Goal: Task Accomplishment & Management: Manage account settings

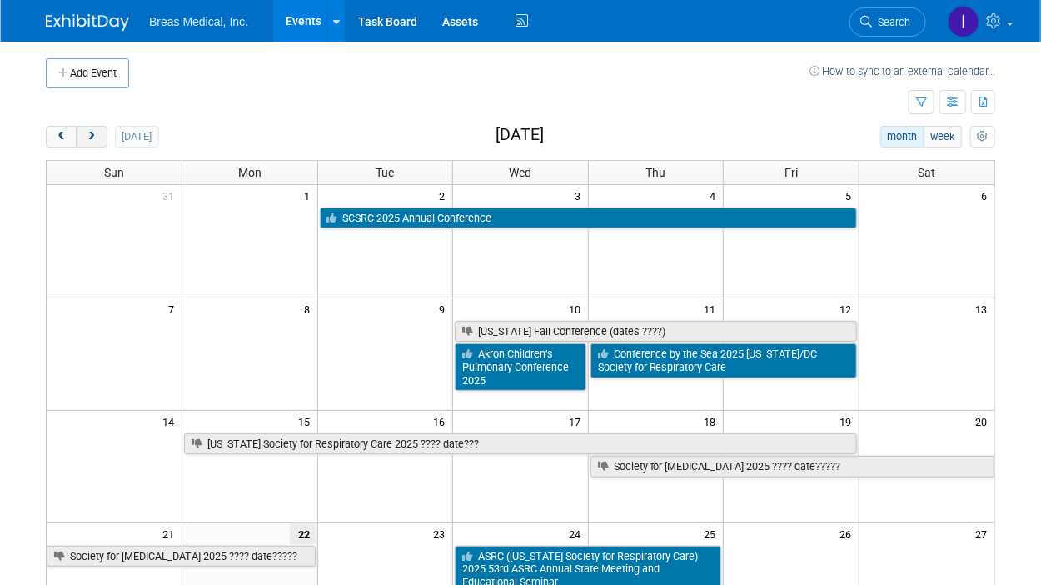
click at [93, 132] on span "next" at bounding box center [91, 137] width 12 height 11
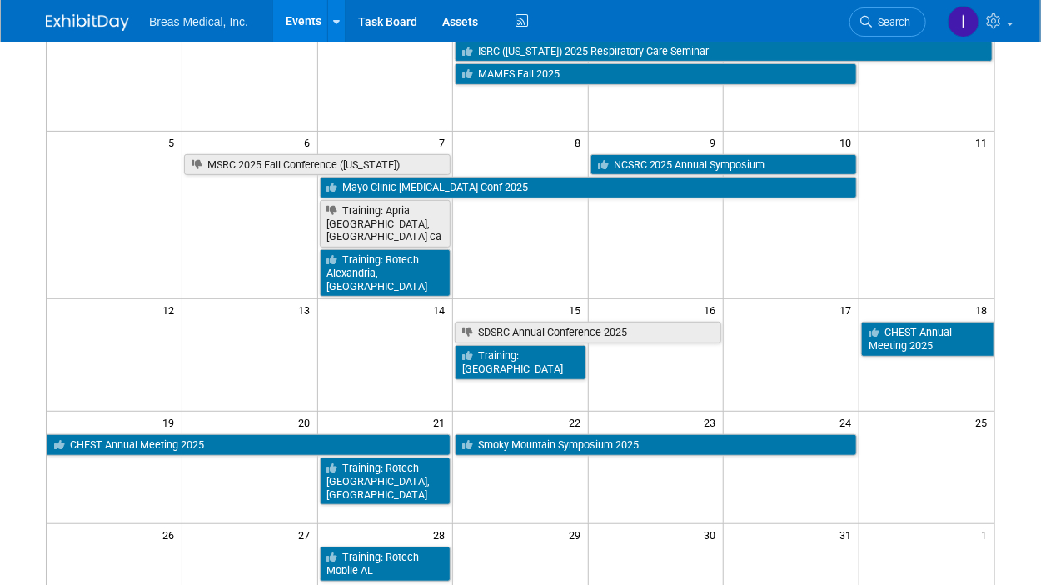
scroll to position [333, 0]
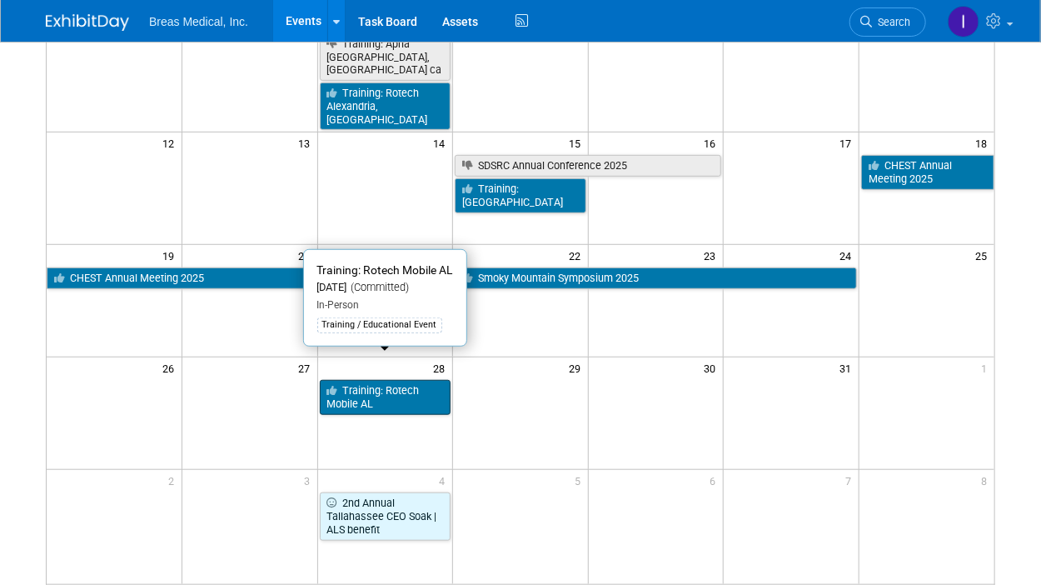
click at [401, 380] on link "Training: Rotech Mobile AL" at bounding box center [386, 397] width 132 height 34
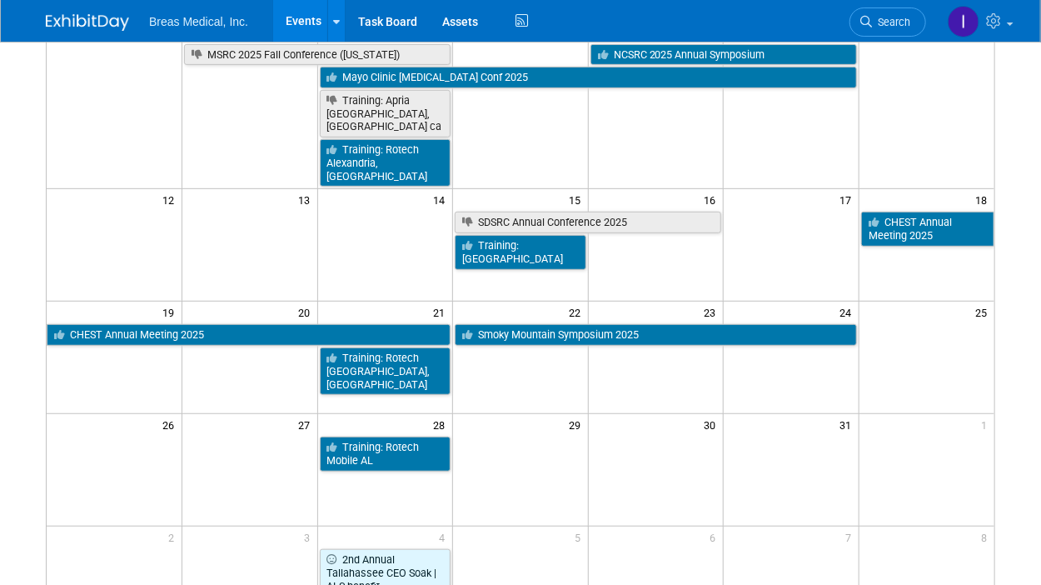
scroll to position [250, 0]
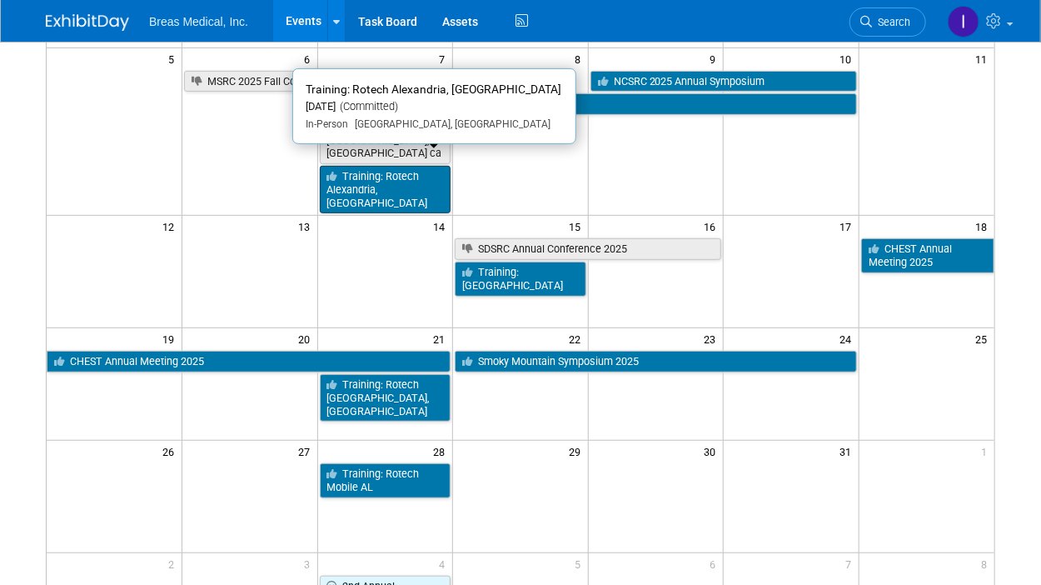
click at [376, 166] on link "Training: Rotech Alexandria, [GEOGRAPHIC_DATA]" at bounding box center [386, 189] width 132 height 47
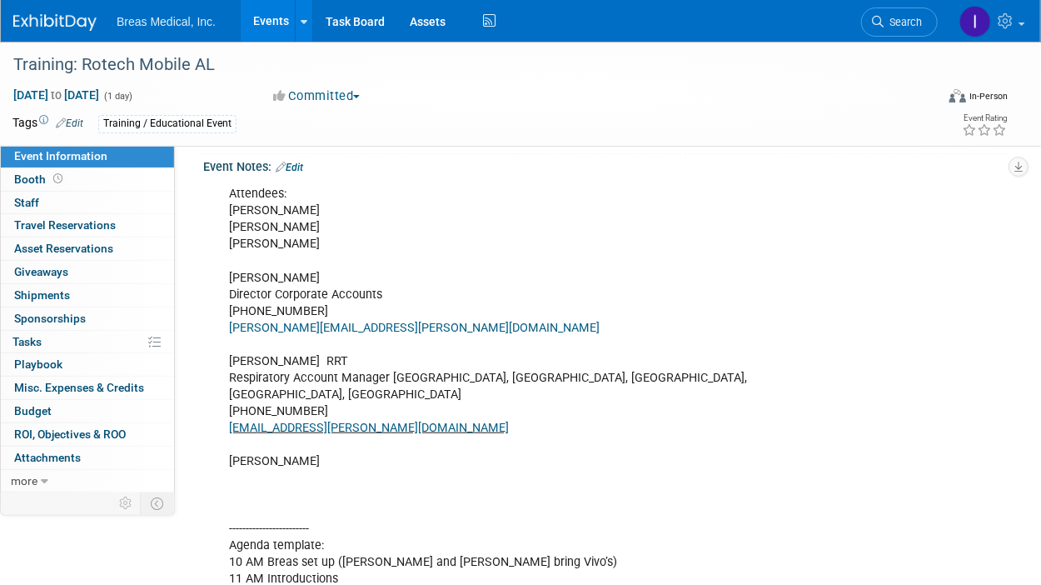
scroll to position [333, 0]
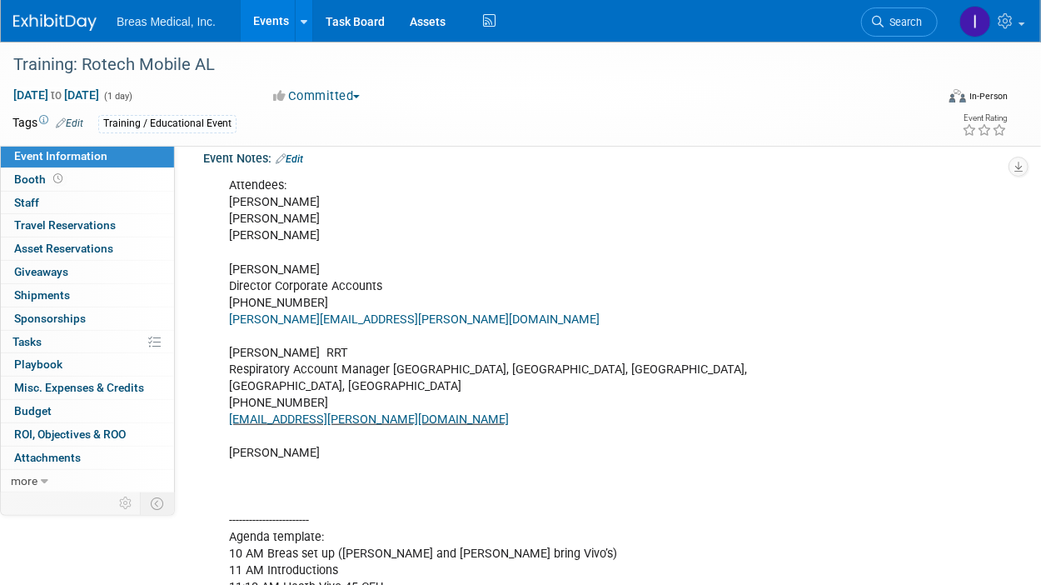
click at [291, 159] on link "Edit" at bounding box center [289, 159] width 27 height 12
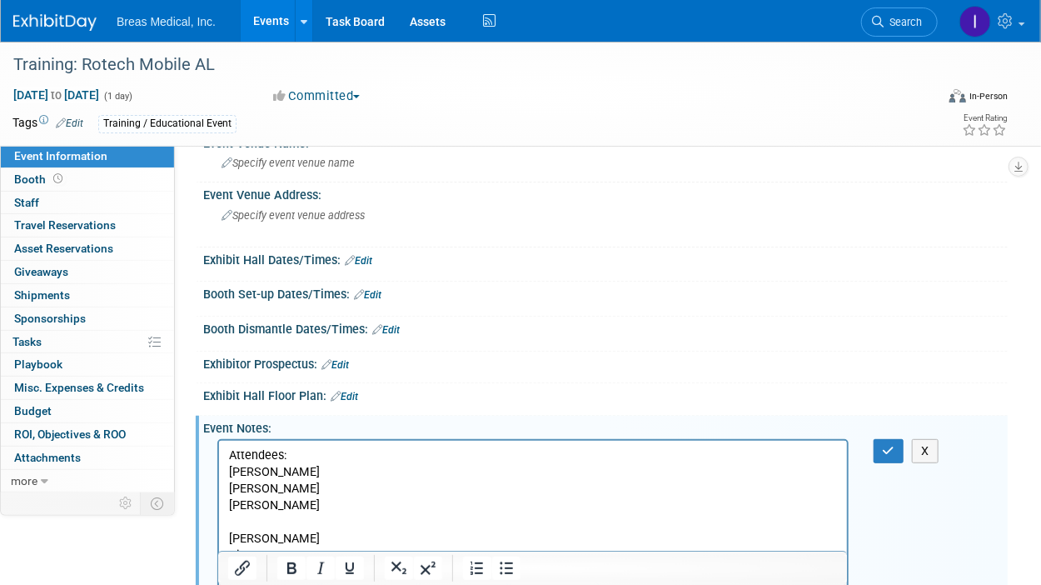
scroll to position [0, 0]
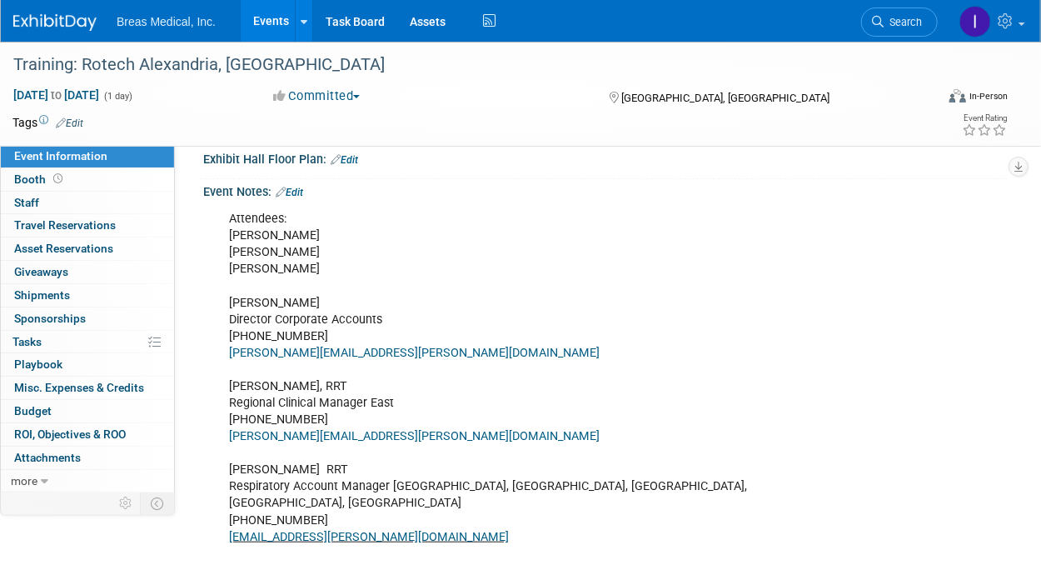
scroll to position [333, 0]
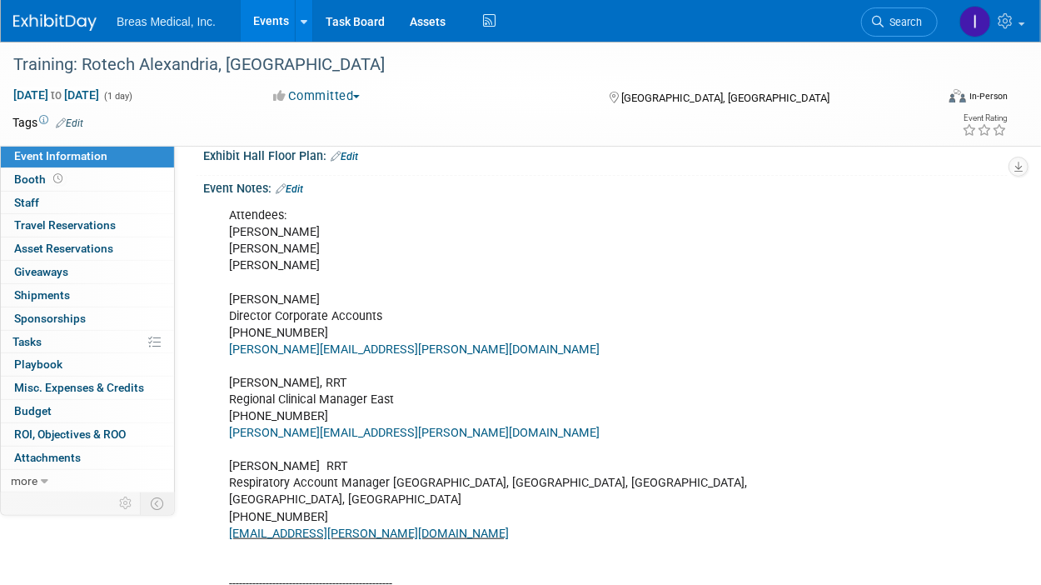
click at [302, 195] on link "Edit" at bounding box center [289, 189] width 27 height 12
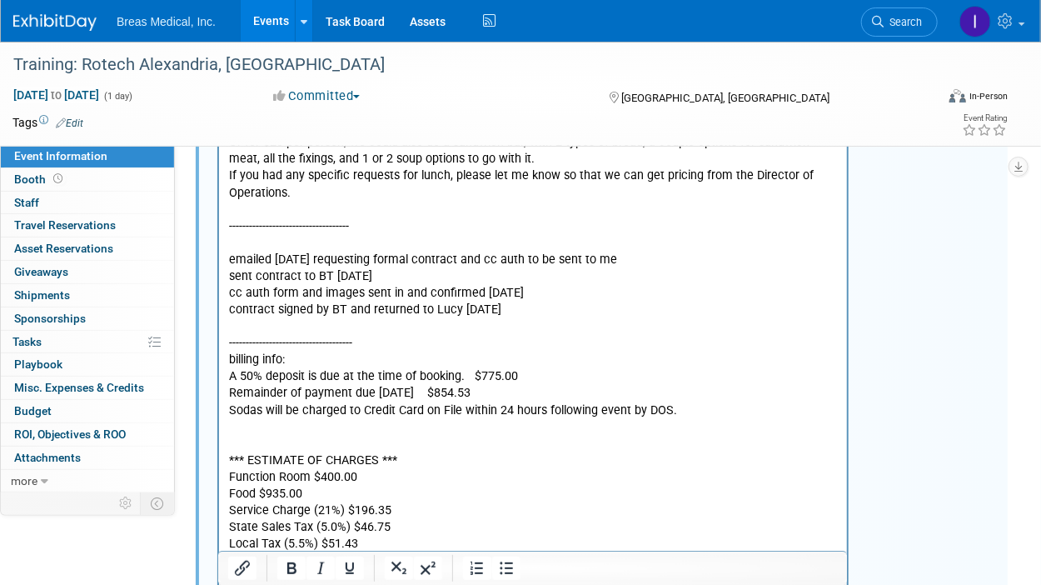
scroll to position [2100, 0]
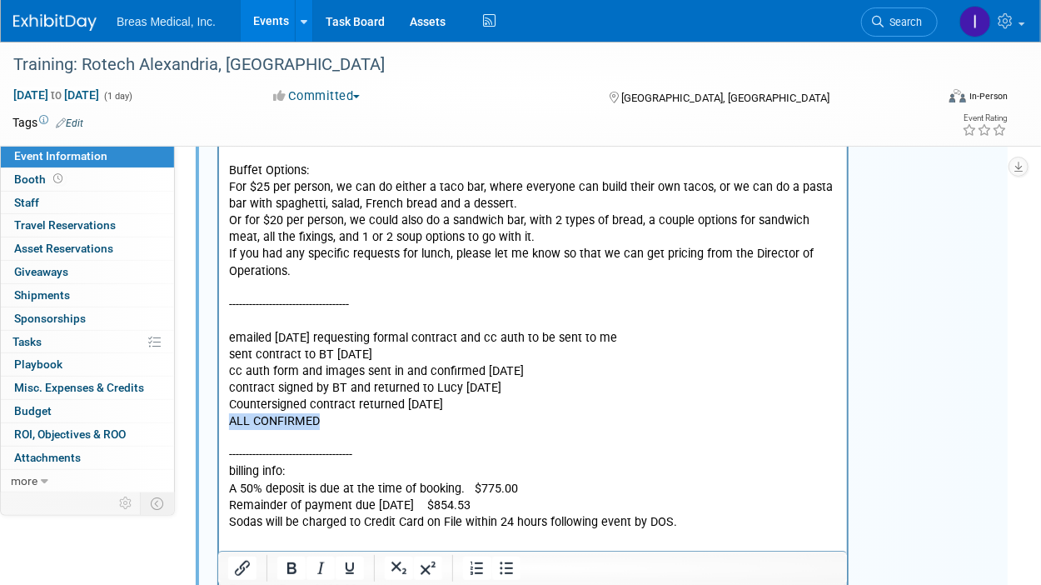
drag, startPoint x: 296, startPoint y: 441, endPoint x: 224, endPoint y: 439, distance: 71.6
click at [290, 573] on icon "Bold" at bounding box center [291, 568] width 9 height 12
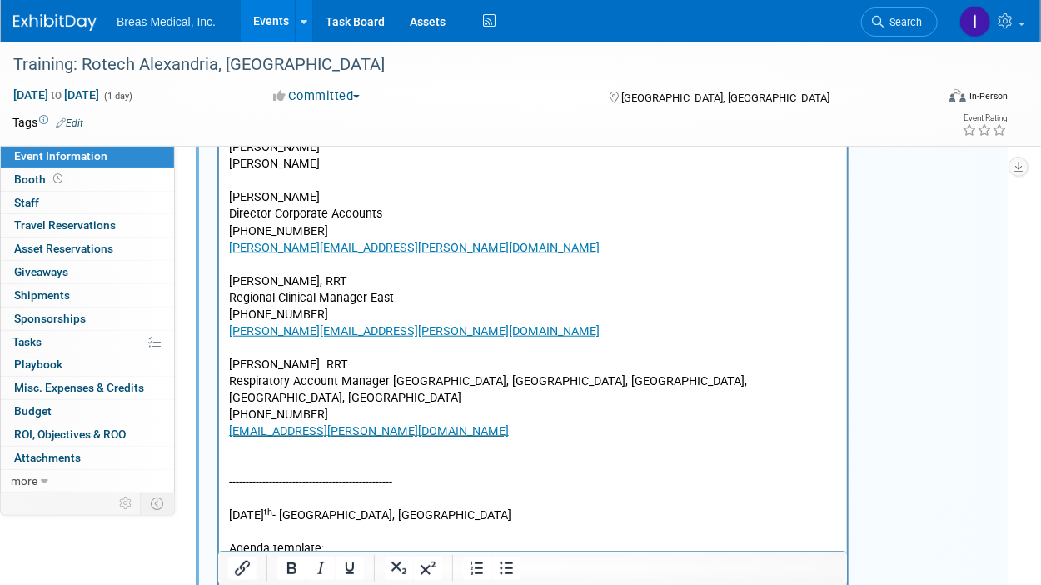
scroll to position [18, 0]
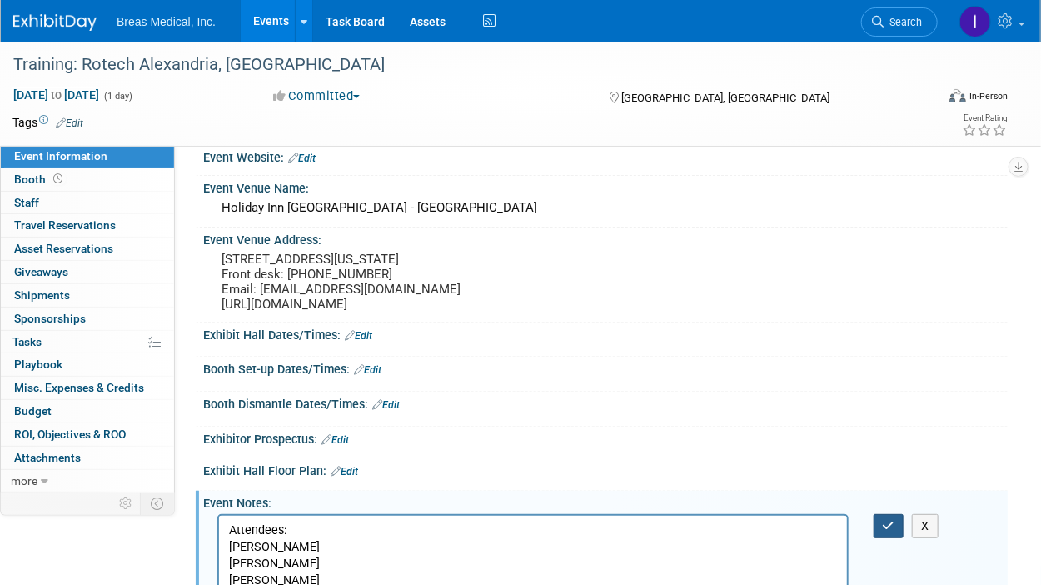
click at [884, 531] on icon "button" at bounding box center [889, 526] width 12 height 12
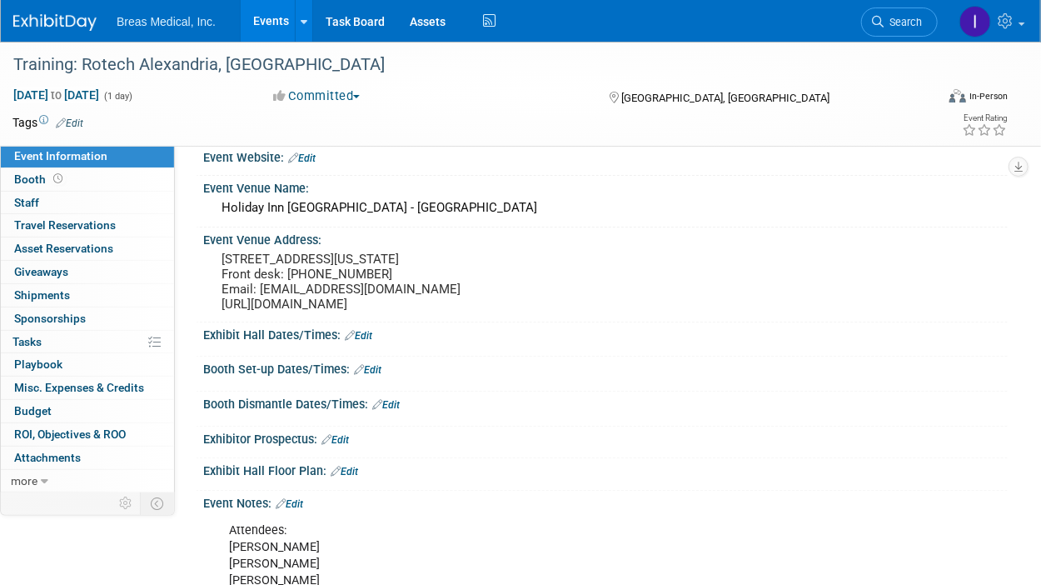
click at [261, 17] on link "Events" at bounding box center [271, 21] width 61 height 42
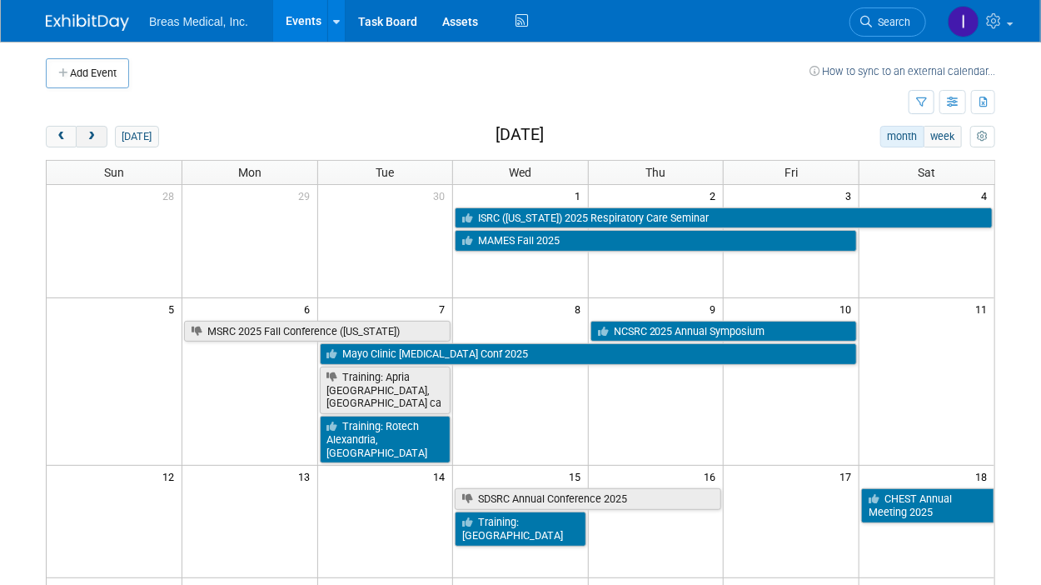
click at [93, 132] on span "next" at bounding box center [91, 137] width 12 height 11
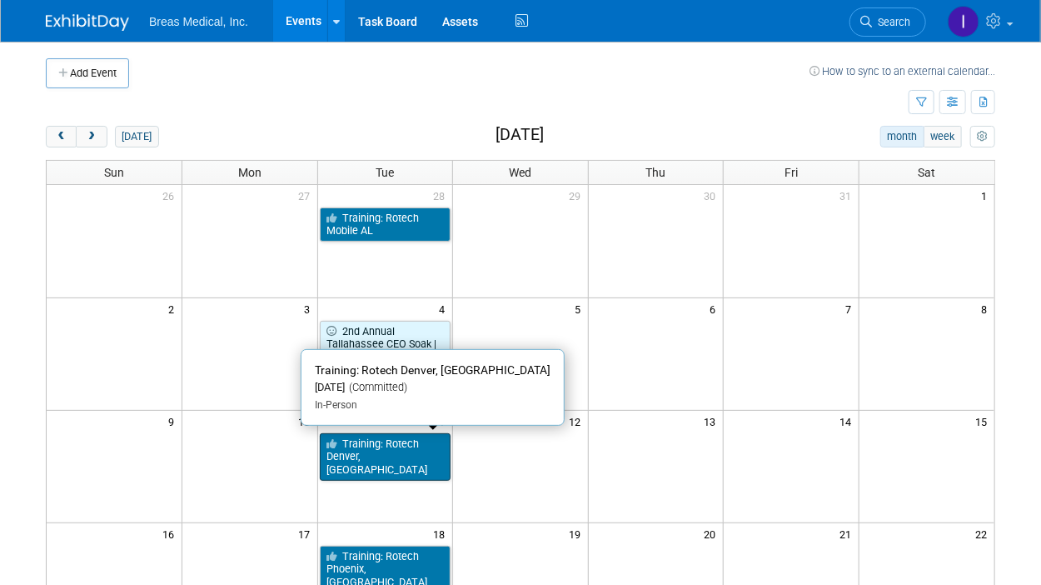
click at [406, 446] on link "Training: Rotech Denver, [GEOGRAPHIC_DATA]" at bounding box center [386, 456] width 132 height 47
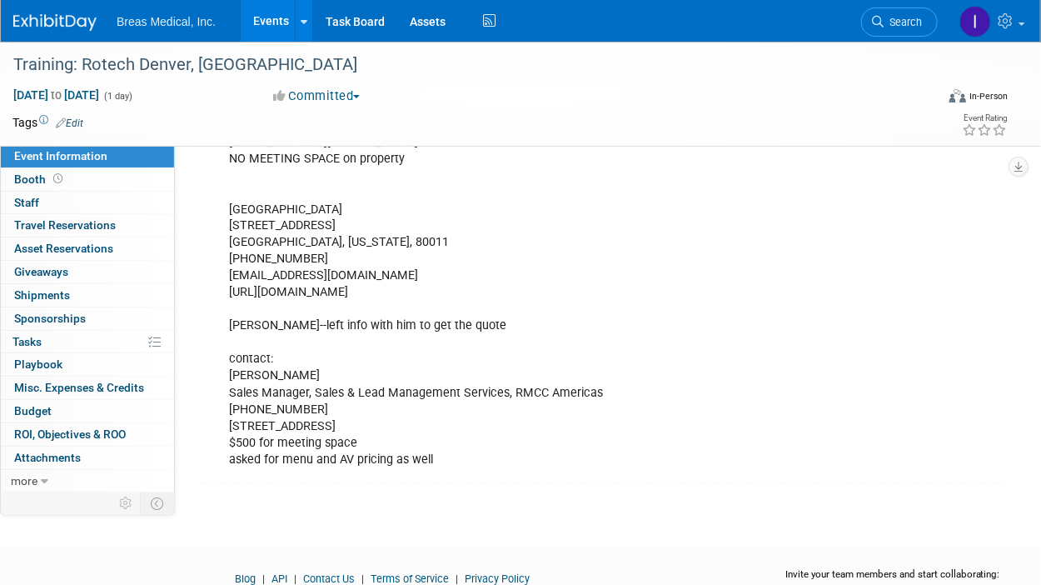
scroll to position [1083, 0]
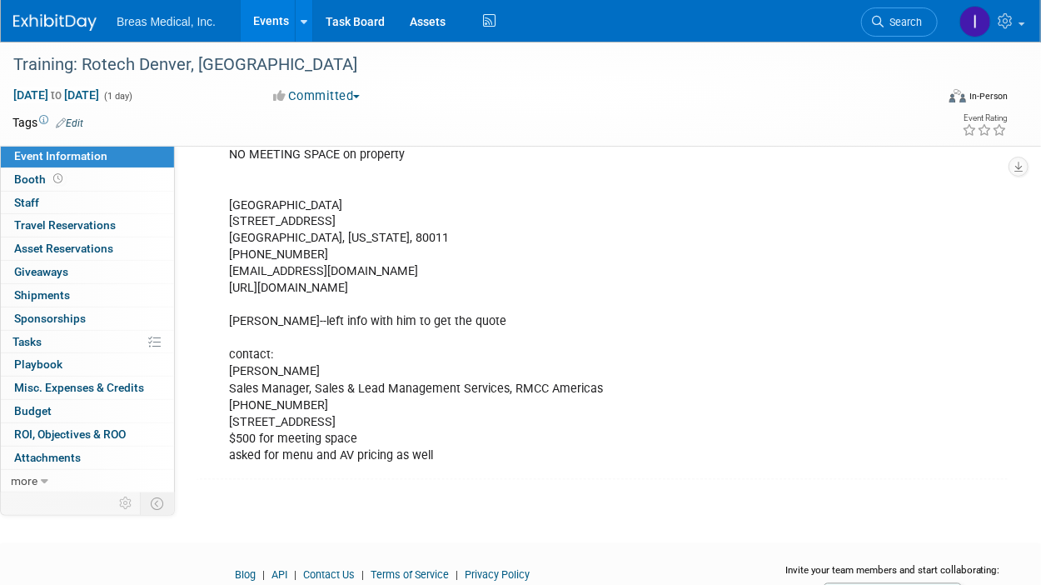
drag, startPoint x: 229, startPoint y: 199, endPoint x: 685, endPoint y: 303, distance: 468.0
copy div "[GEOGRAPHIC_DATA] [STREET_ADDRESS][US_STATE] 303-371-9393 [EMAIL_ADDRESS][DOMAI…"
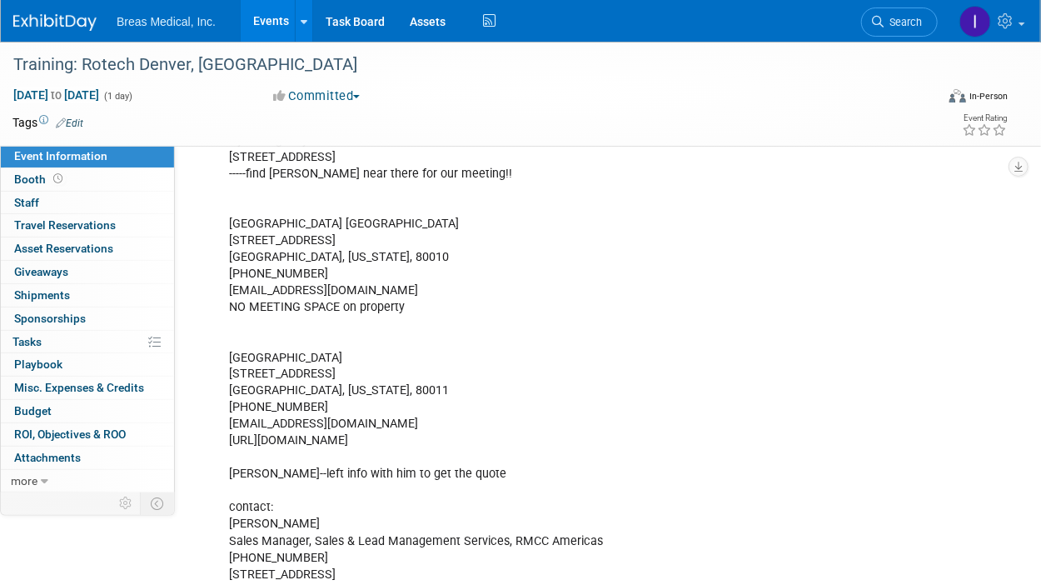
scroll to position [916, 0]
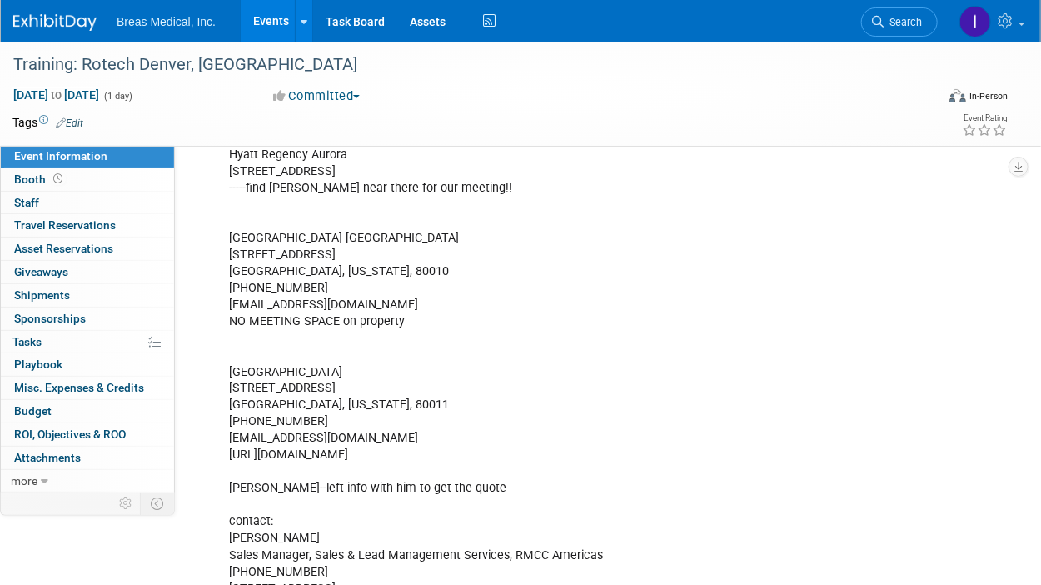
drag, startPoint x: 416, startPoint y: 412, endPoint x: 402, endPoint y: 412, distance: 14.2
click at [416, 412] on div "Attendees: attendees: [PERSON_NAME], [PERSON_NAME] Director Corporate Accounts …" at bounding box center [532, 112] width 631 height 1053
drag, startPoint x: 230, startPoint y: 366, endPoint x: 371, endPoint y: 406, distance: 146.1
click at [371, 406] on div "Attendees: attendees: [PERSON_NAME], [PERSON_NAME] Director Corporate Accounts …" at bounding box center [532, 112] width 631 height 1053
copy div "[GEOGRAPHIC_DATA] [STREET_ADDRESS][US_STATE]"
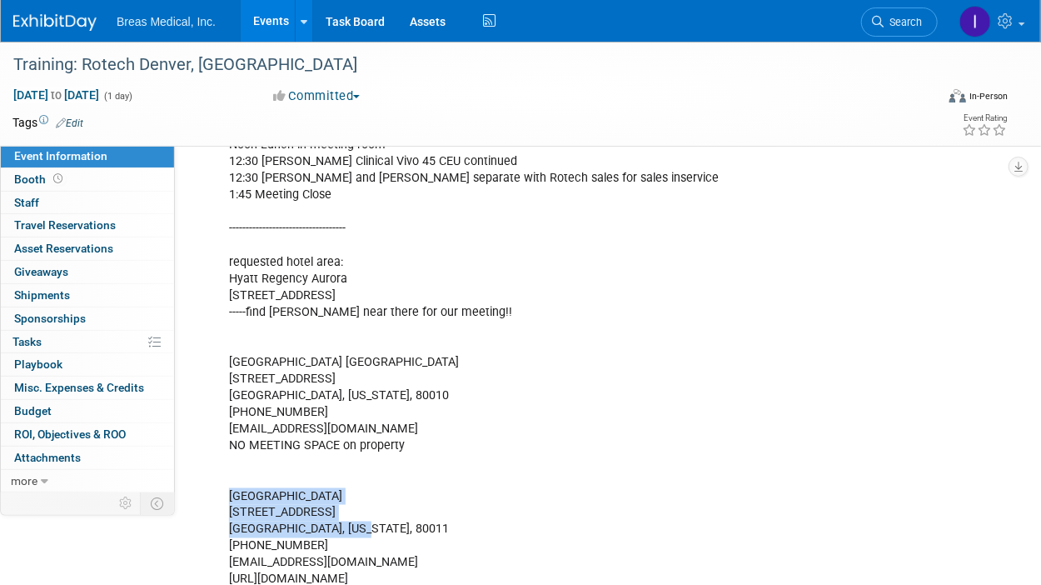
scroll to position [749, 0]
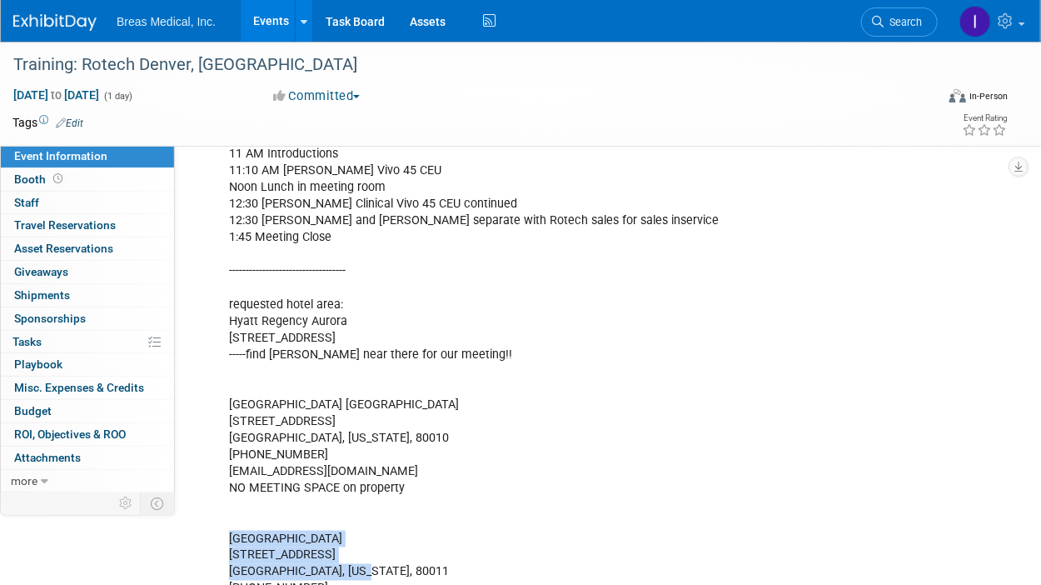
drag, startPoint x: 230, startPoint y: 319, endPoint x: 350, endPoint y: 335, distance: 120.9
click at [350, 335] on div "Attendees: attendees: [PERSON_NAME], [PERSON_NAME] Director Corporate Accounts …" at bounding box center [532, 279] width 631 height 1053
copy div "[GEOGRAPHIC_DATA] [STREET_ADDRESS]"
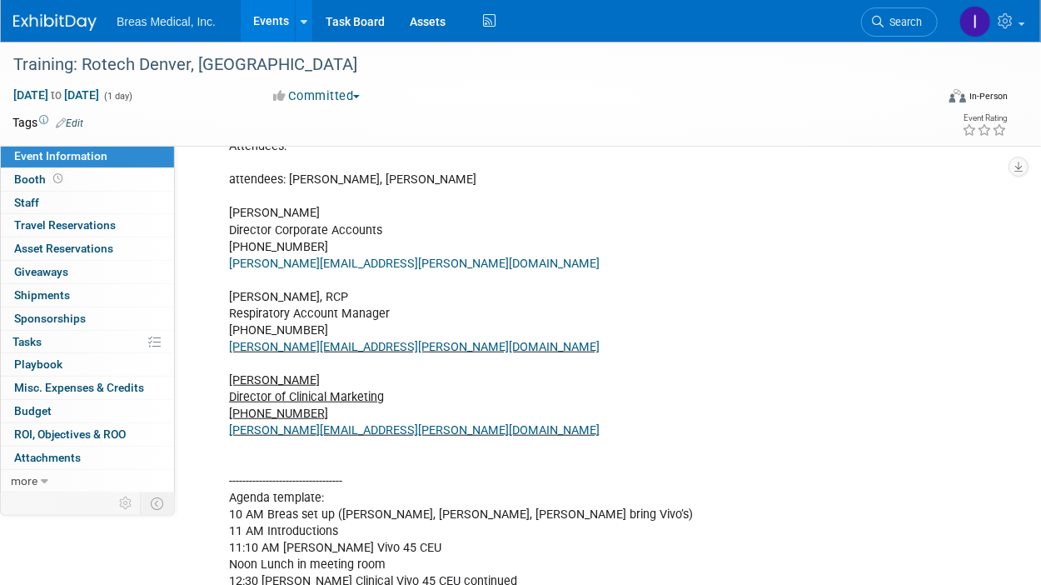
scroll to position [333, 0]
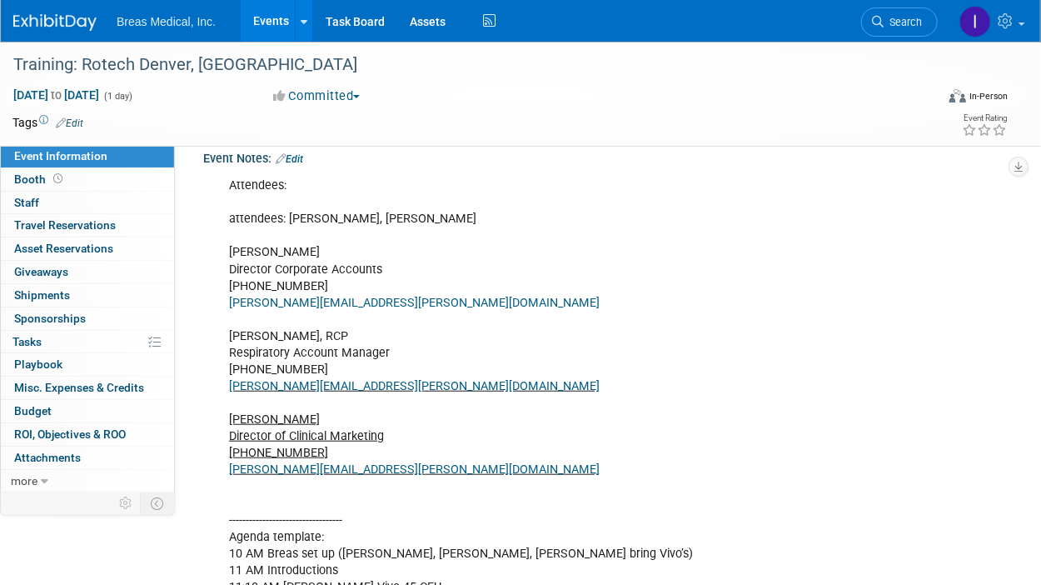
click at [301, 159] on link "Edit" at bounding box center [289, 159] width 27 height 12
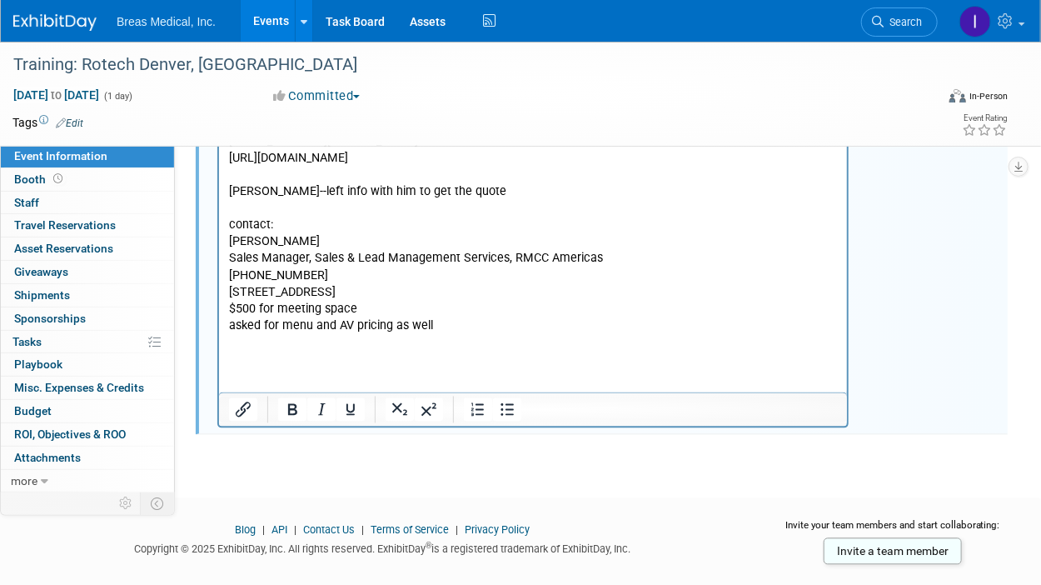
scroll to position [1239, 0]
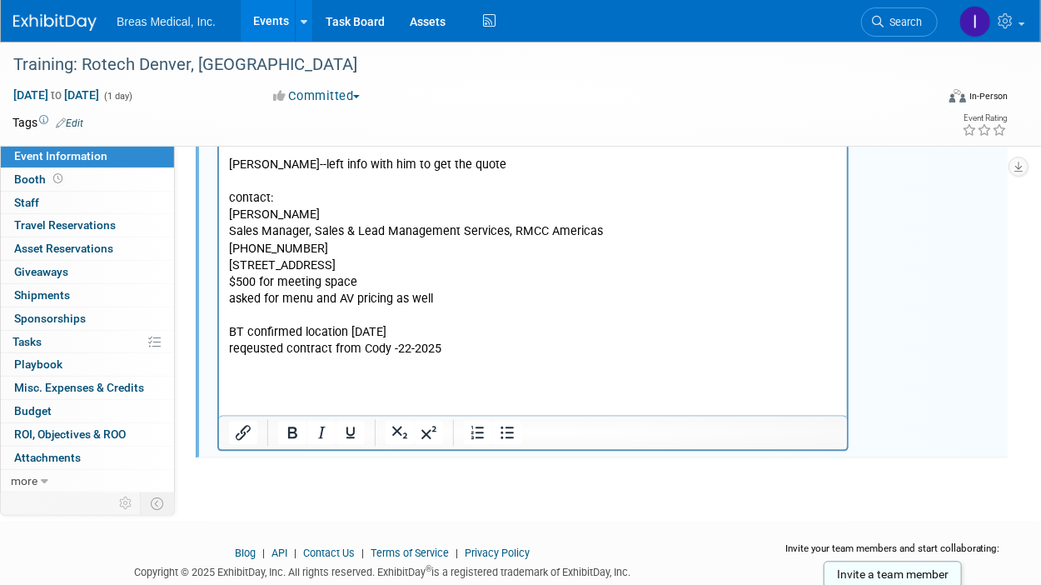
click at [248, 359] on p "reqeusted contract from Cody -22-2025" at bounding box center [532, 350] width 609 height 17
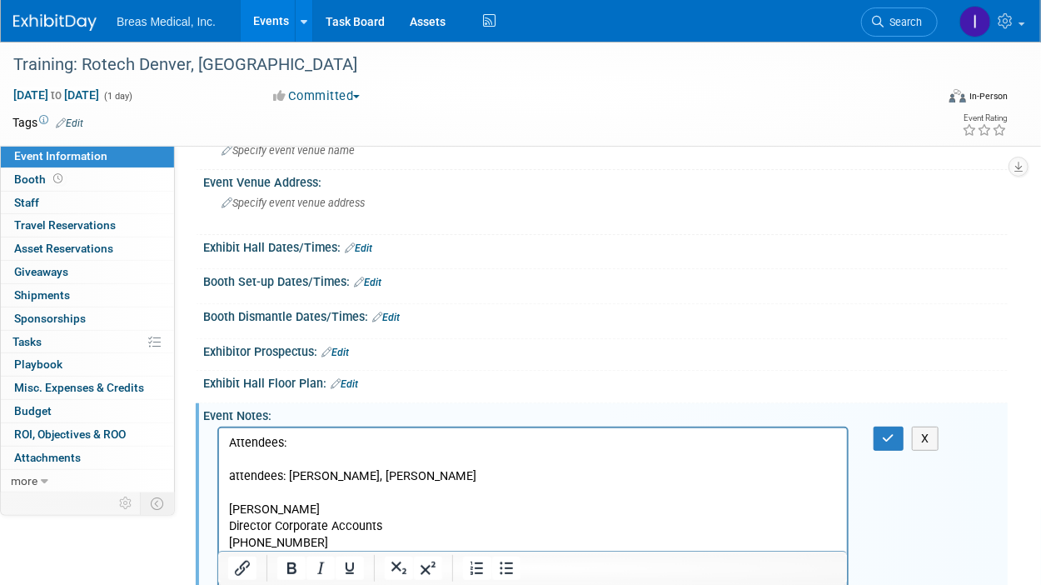
scroll to position [73, 0]
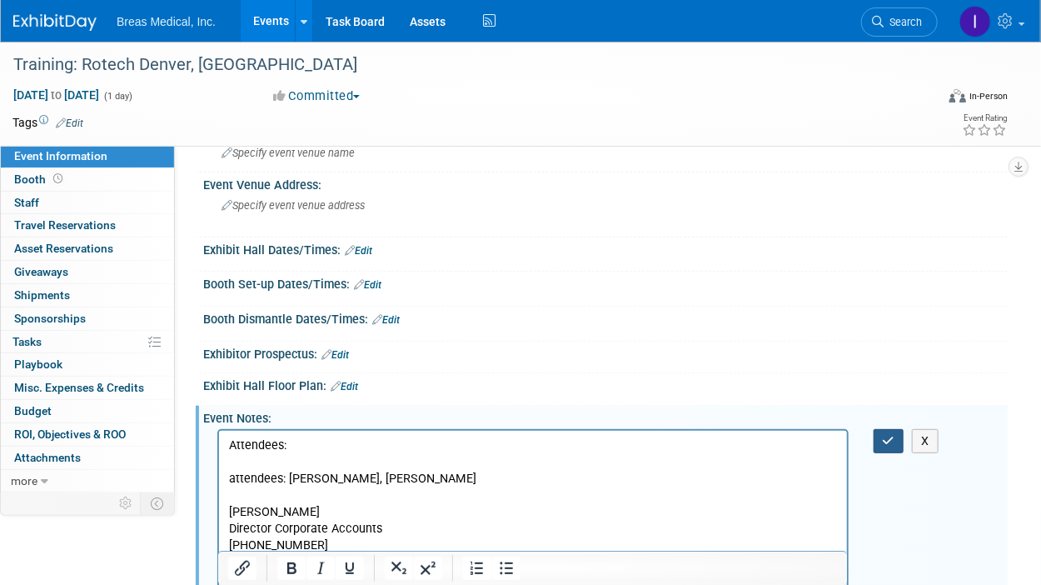
click at [892, 439] on icon "button" at bounding box center [889, 441] width 12 height 12
